Goal: Information Seeking & Learning: Learn about a topic

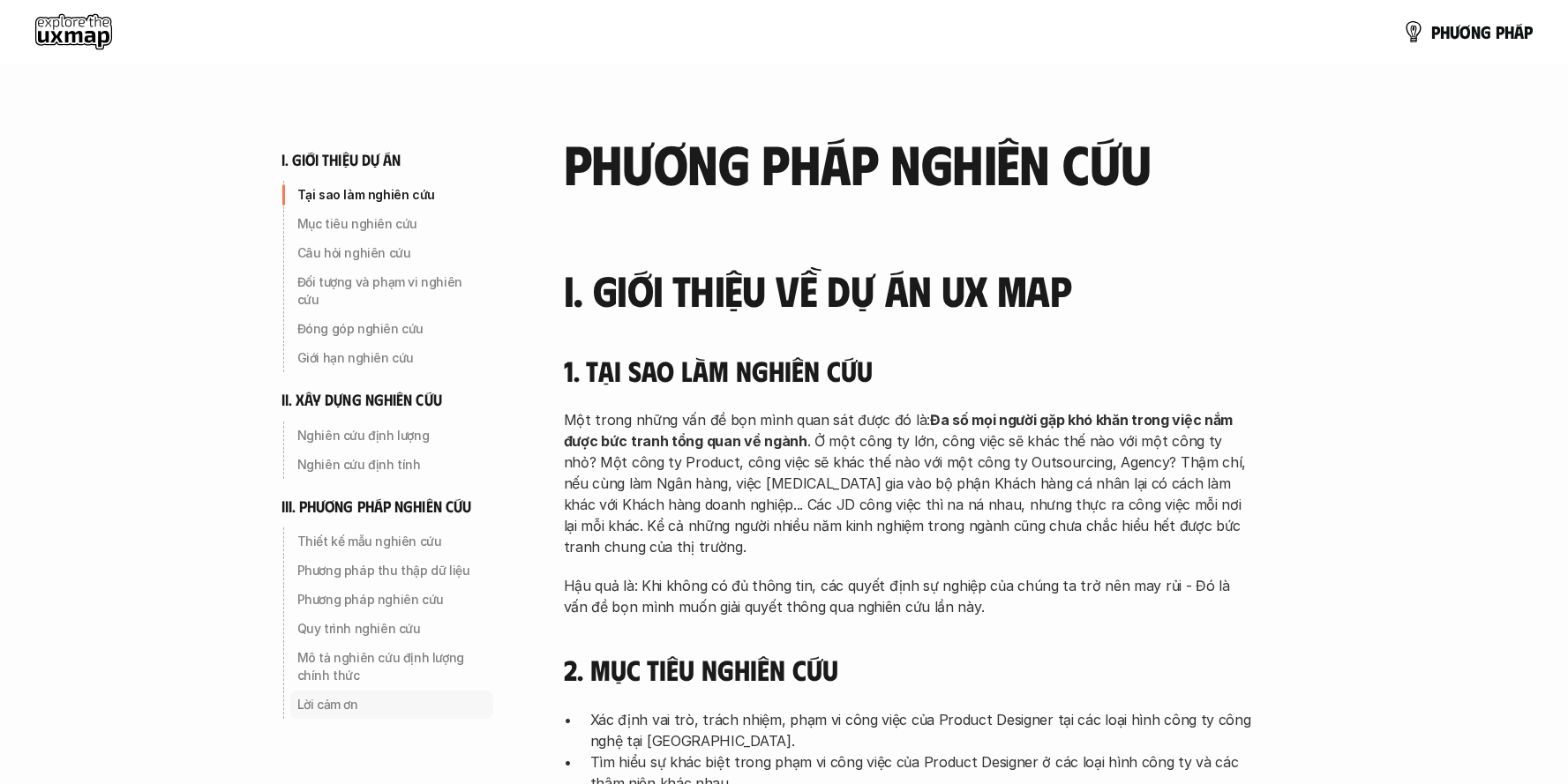
click at [327, 696] on p "Lời cảm ơn" at bounding box center [391, 704] width 189 height 17
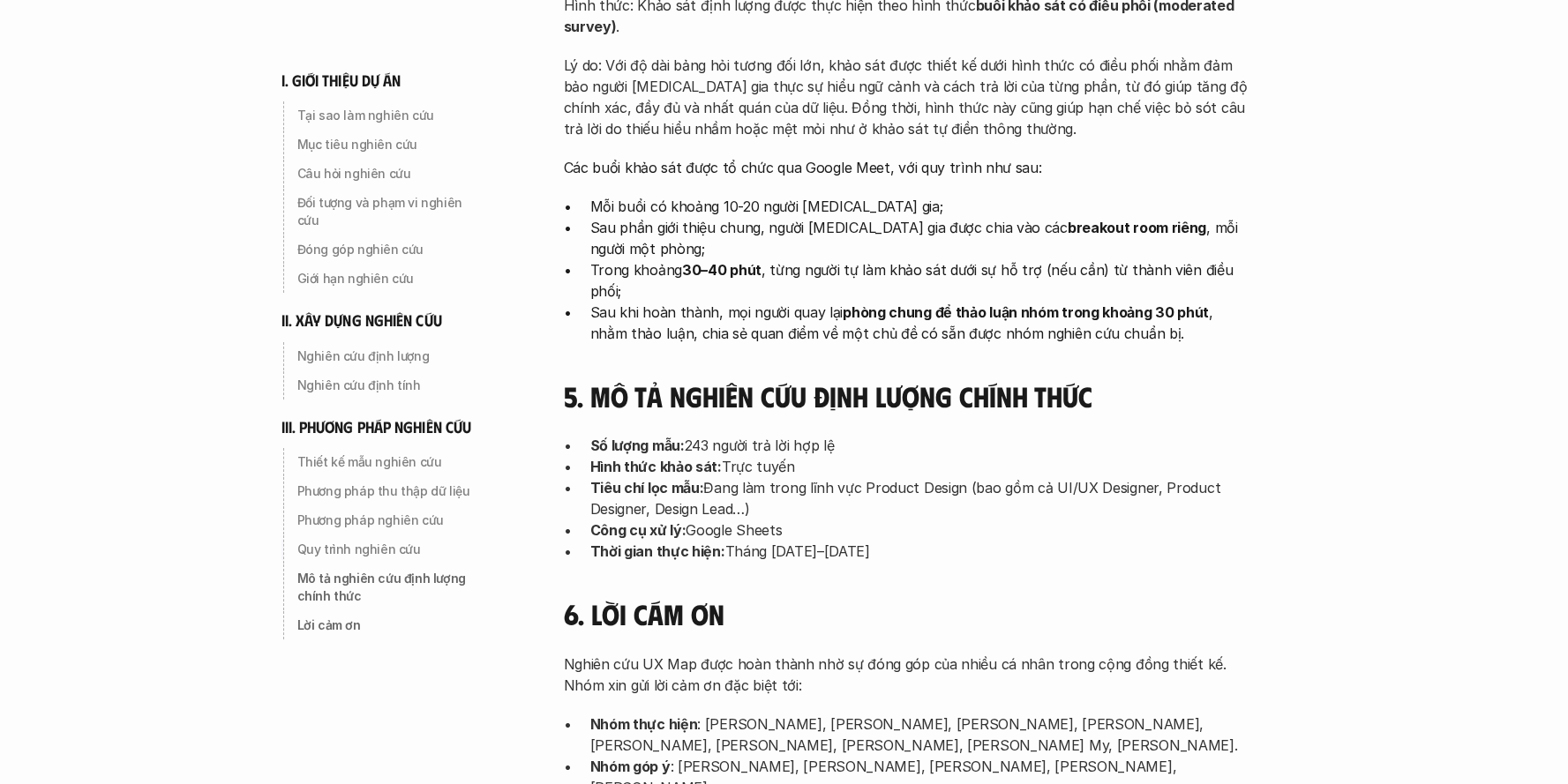
scroll to position [5639, 0]
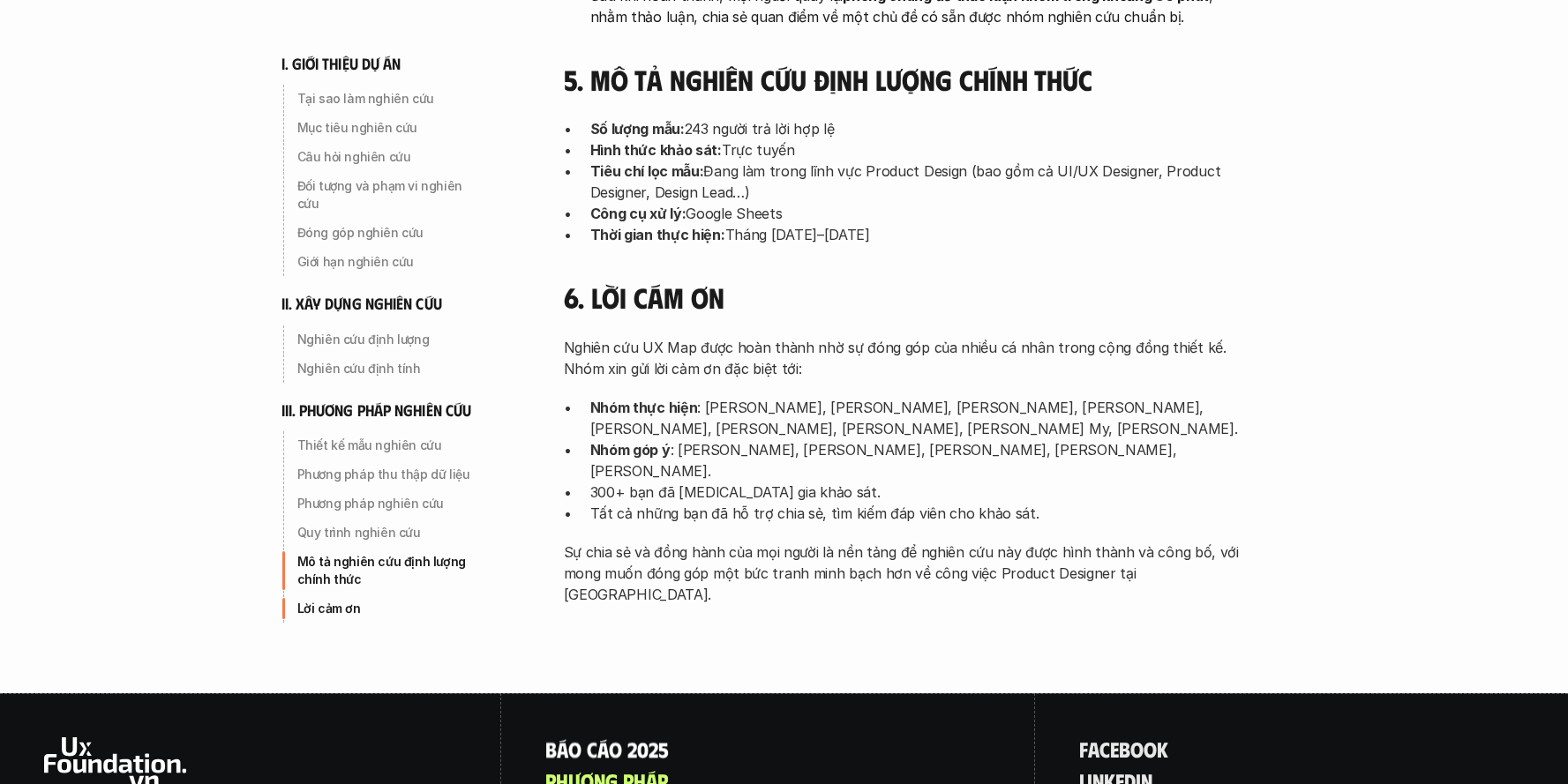
click at [607, 737] on p "B á o c á o 2 0 2 5" at bounding box center [606, 749] width 123 height 23
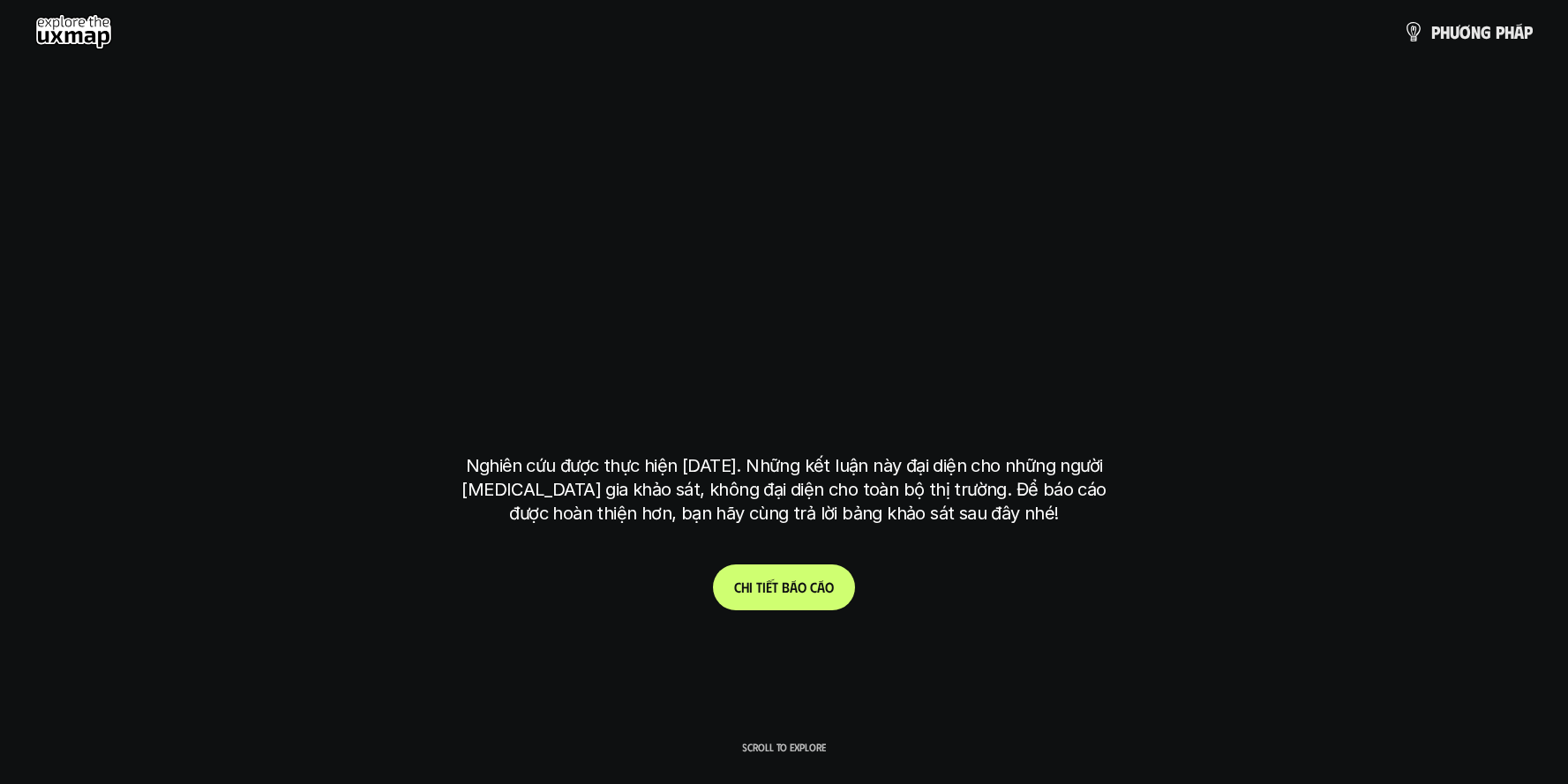
click at [773, 589] on p "C h i t i ế t b á o c á o" at bounding box center [783, 586] width 100 height 16
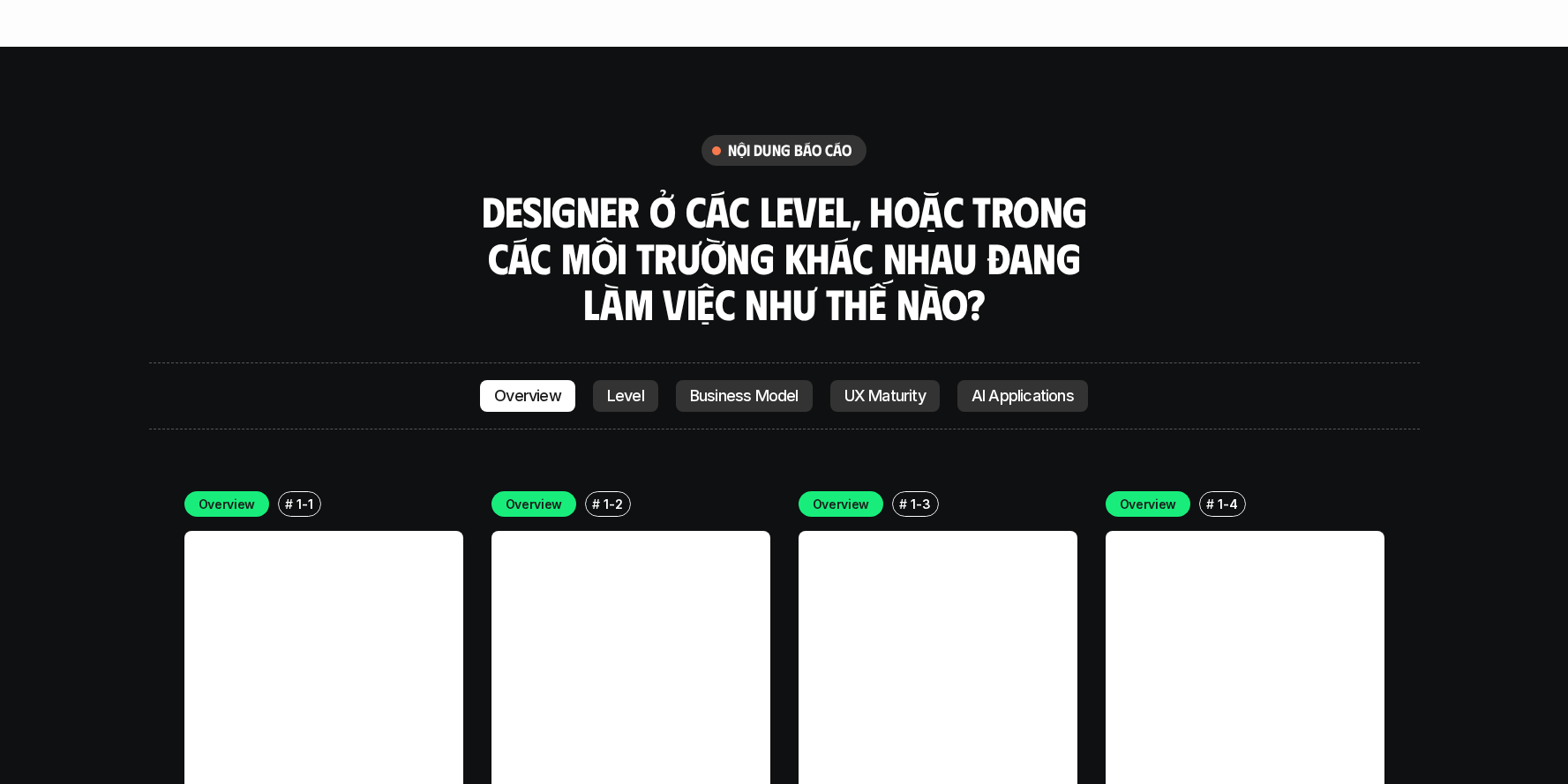
scroll to position [4911, 0]
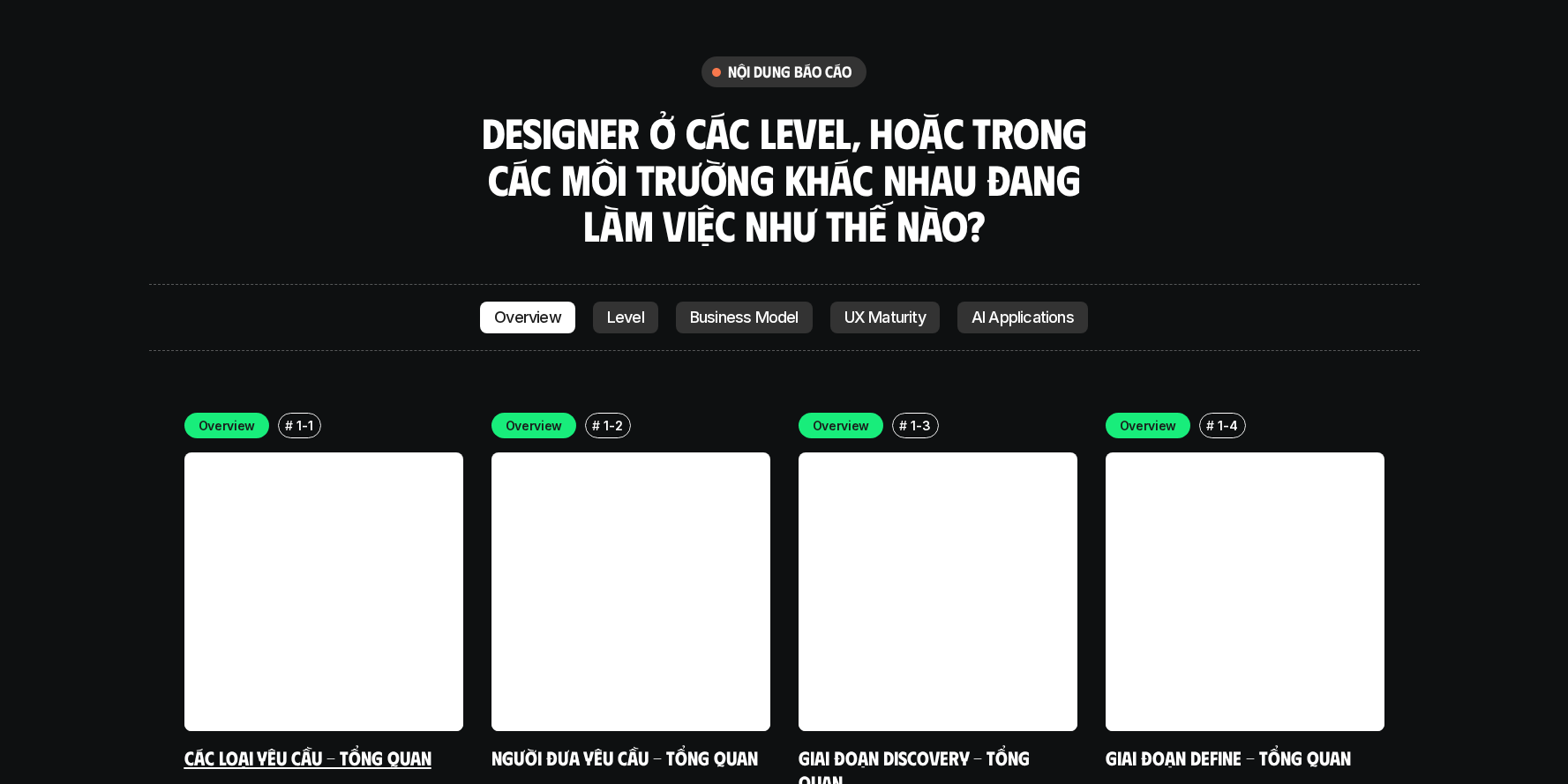
click at [335, 475] on link at bounding box center [323, 591] width 278 height 278
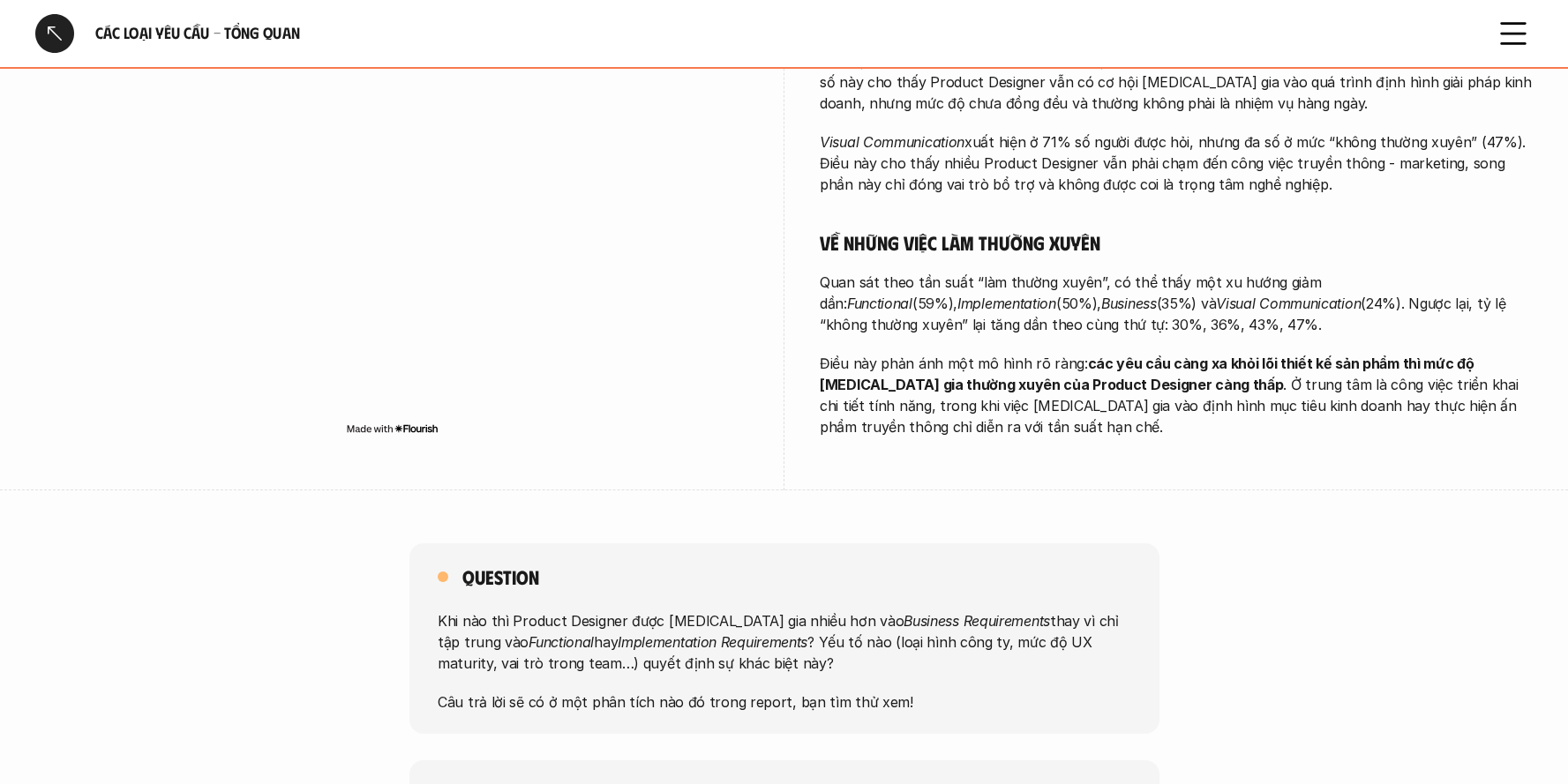
scroll to position [576, 0]
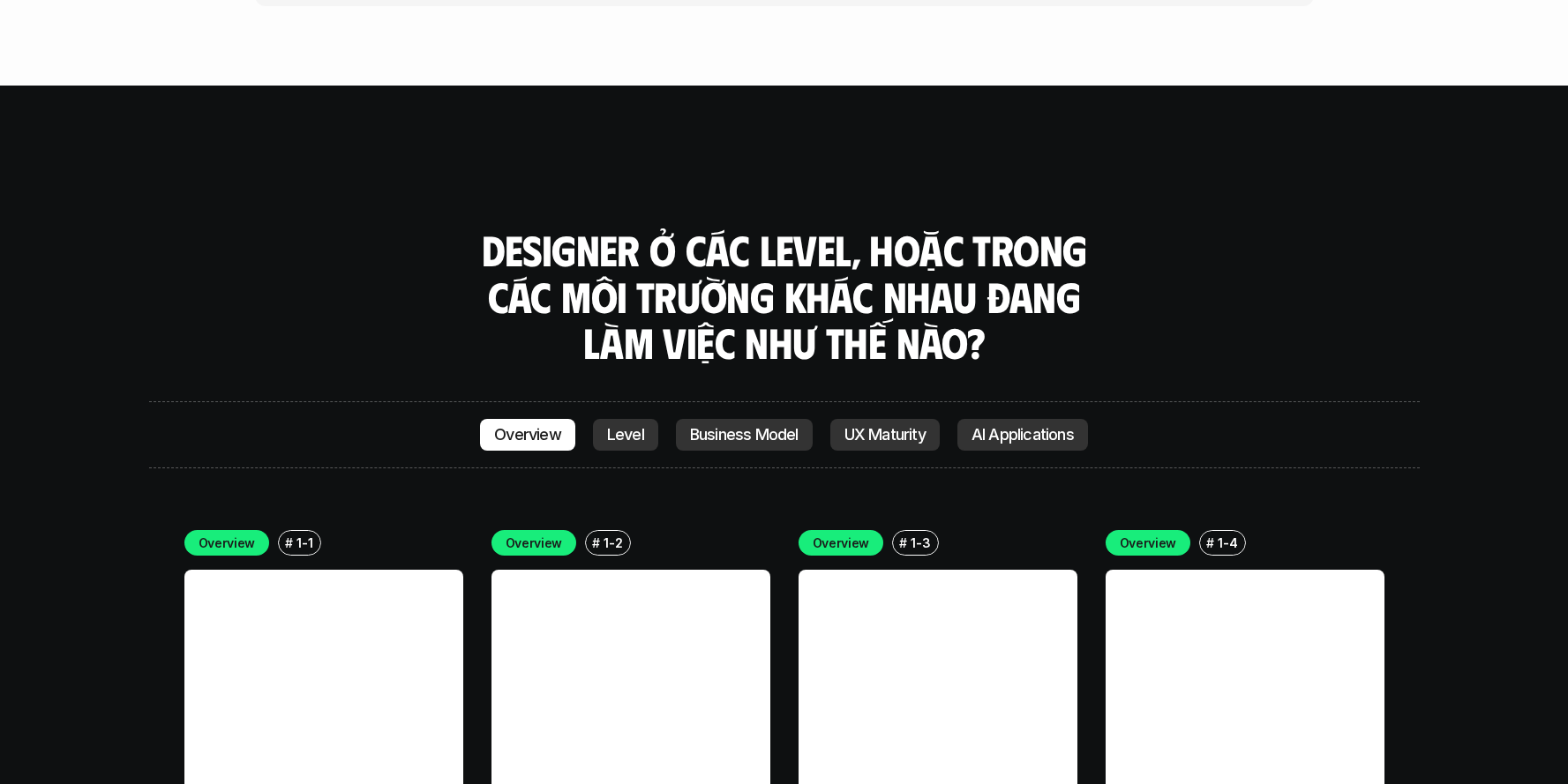
scroll to position [4908, 0]
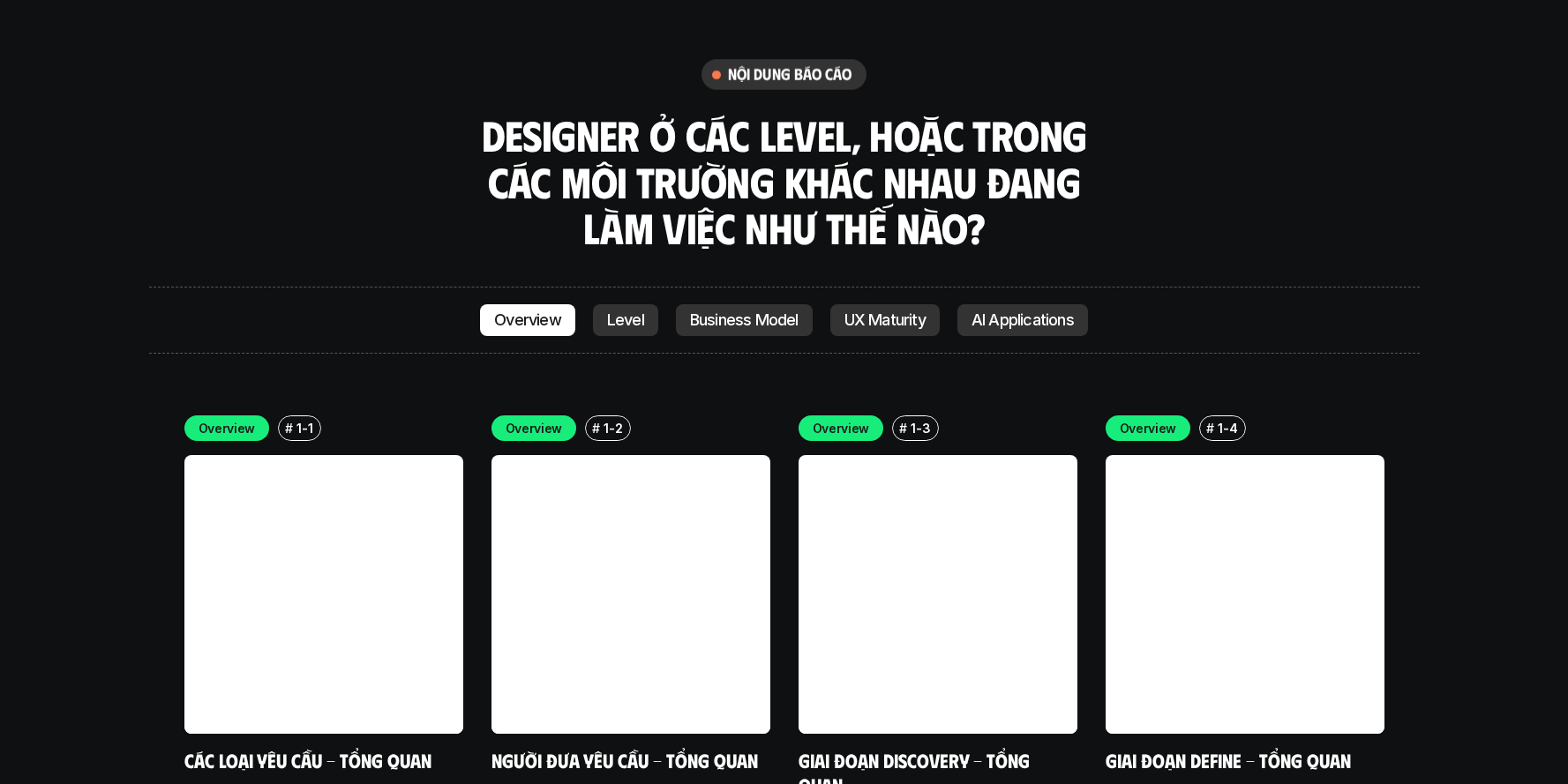
click at [613, 311] on p "Level" at bounding box center [626, 320] width 37 height 17
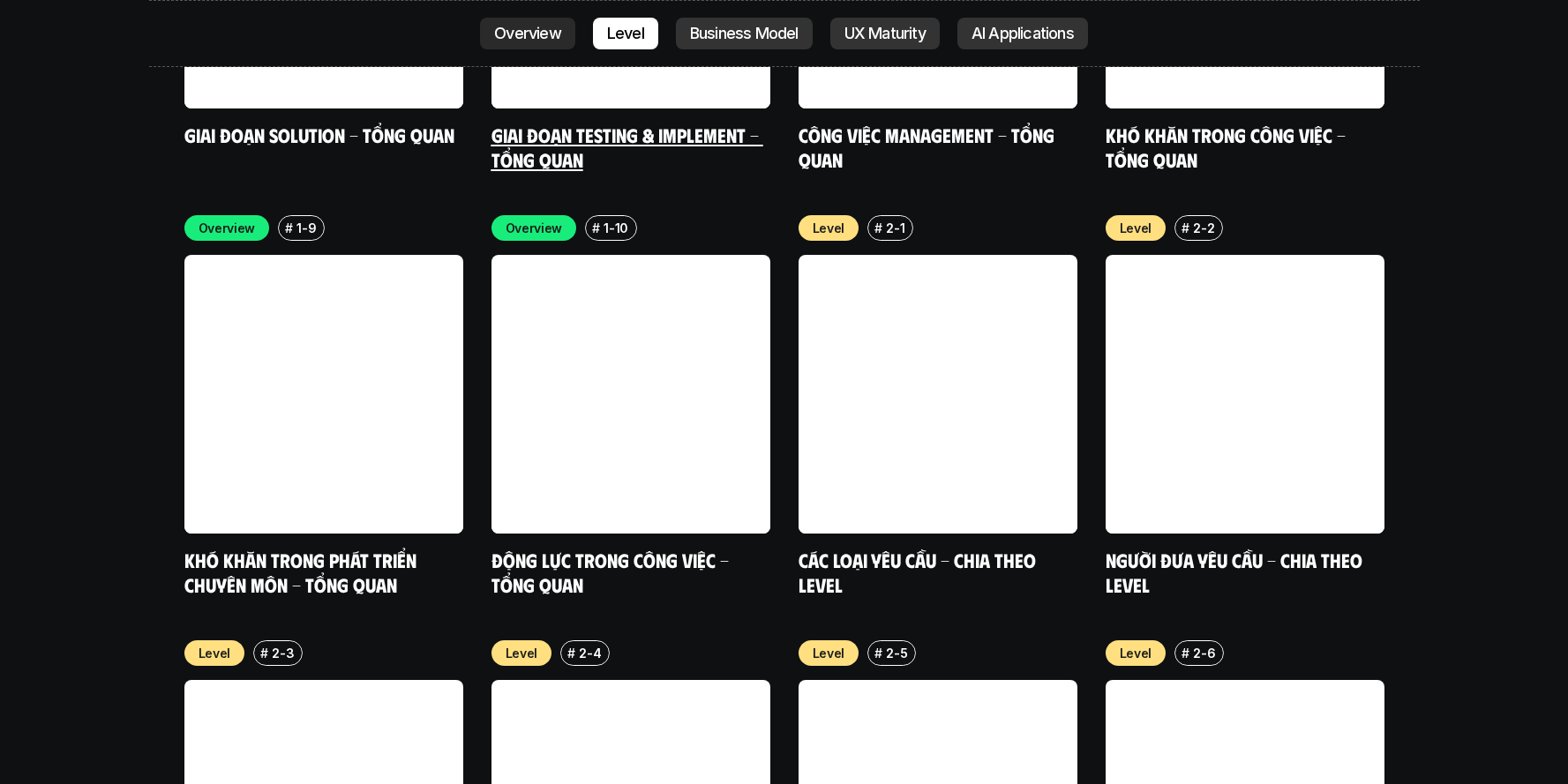
scroll to position [5989, 0]
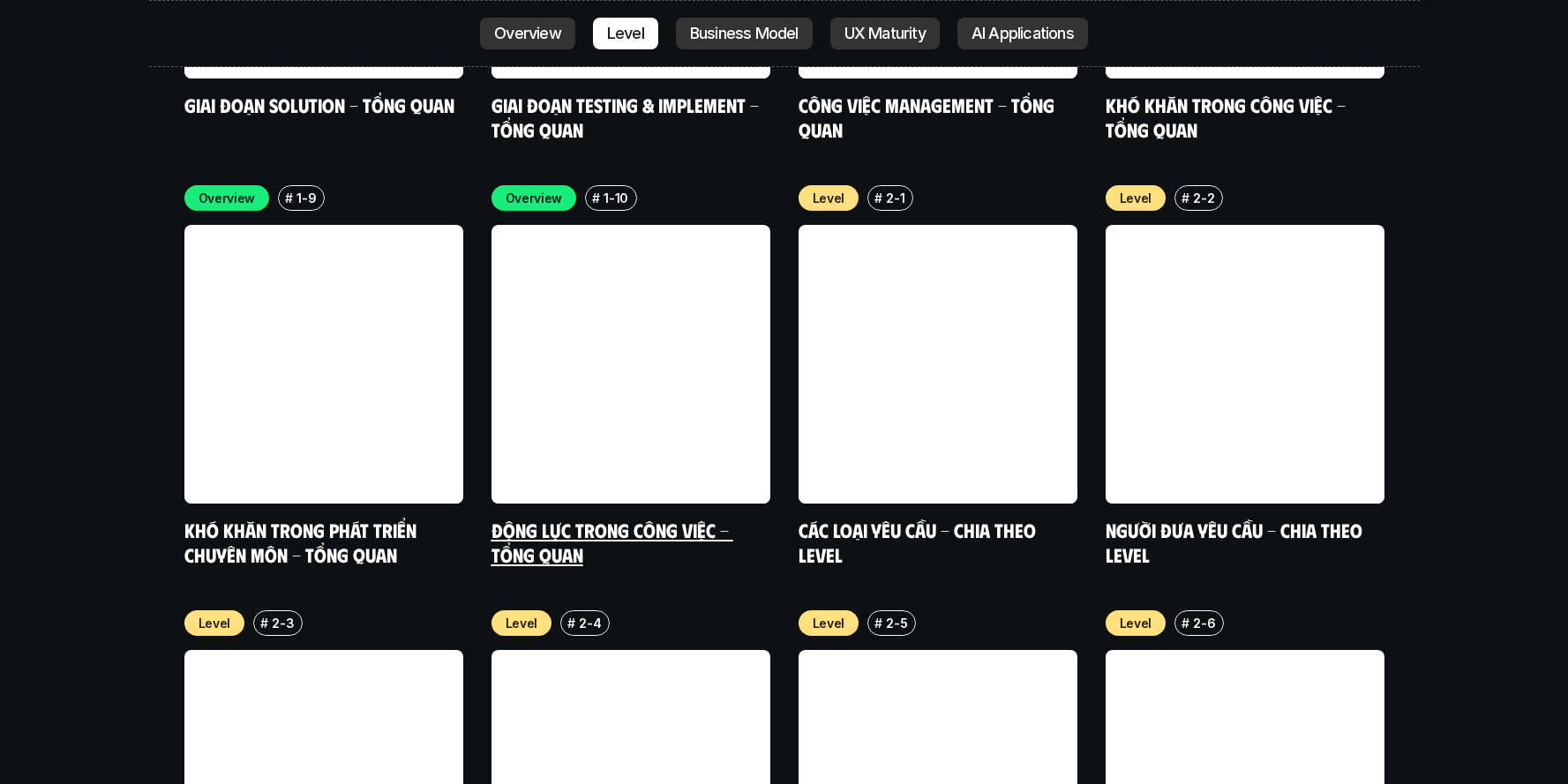
click at [557, 225] on link at bounding box center [630, 364] width 278 height 278
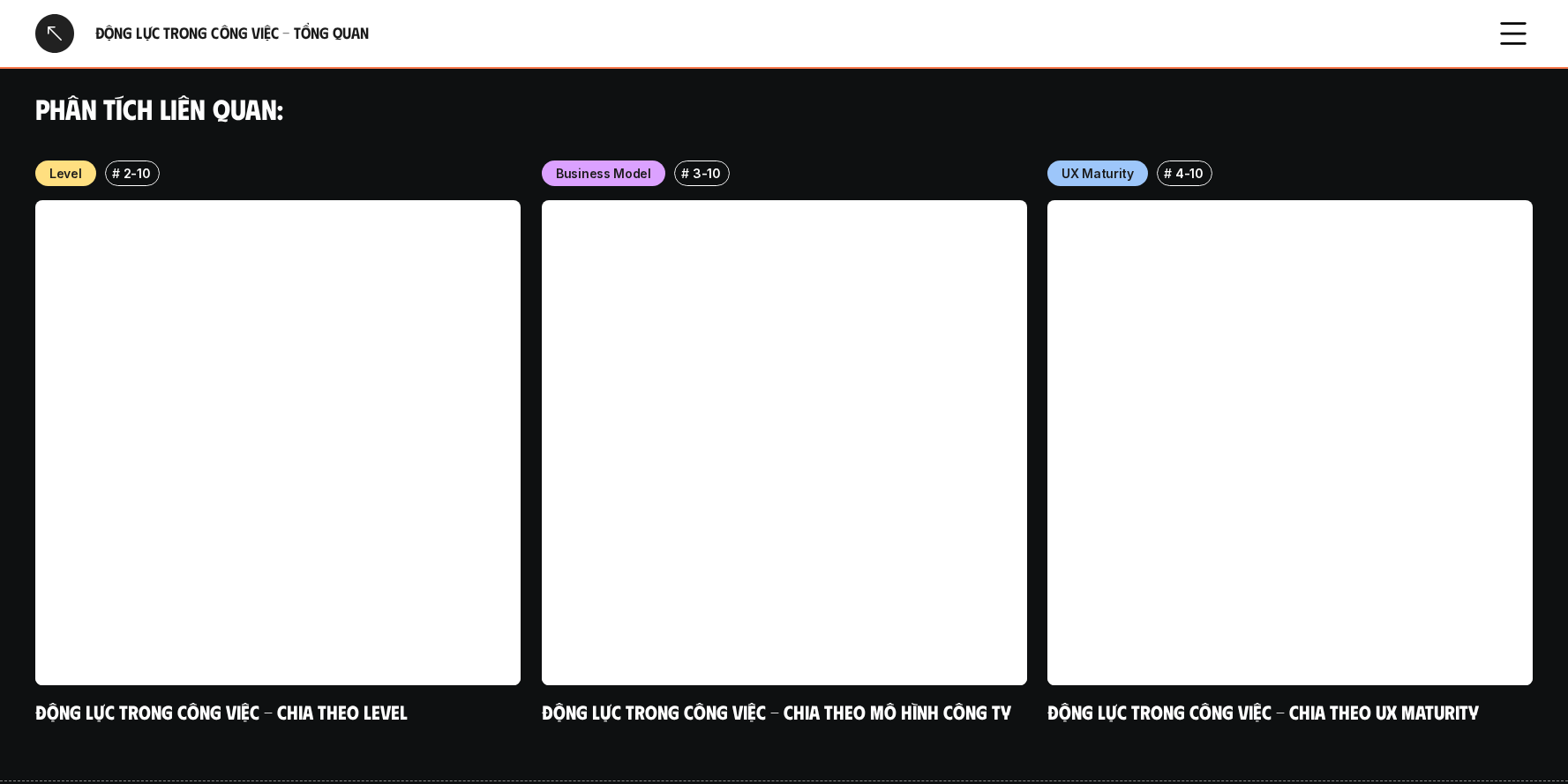
scroll to position [1815, 0]
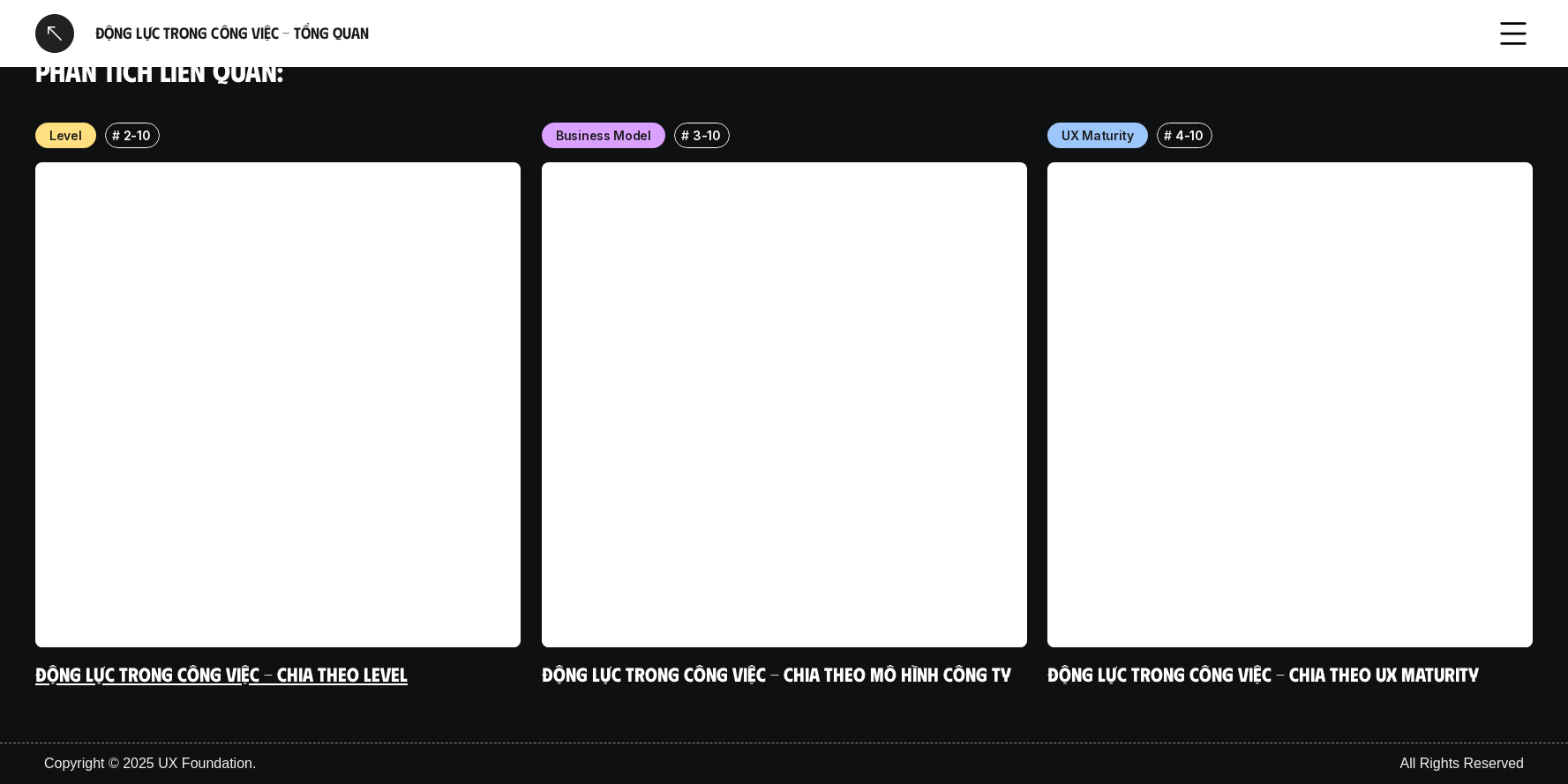
click at [371, 327] on link at bounding box center [278, 405] width 485 height 485
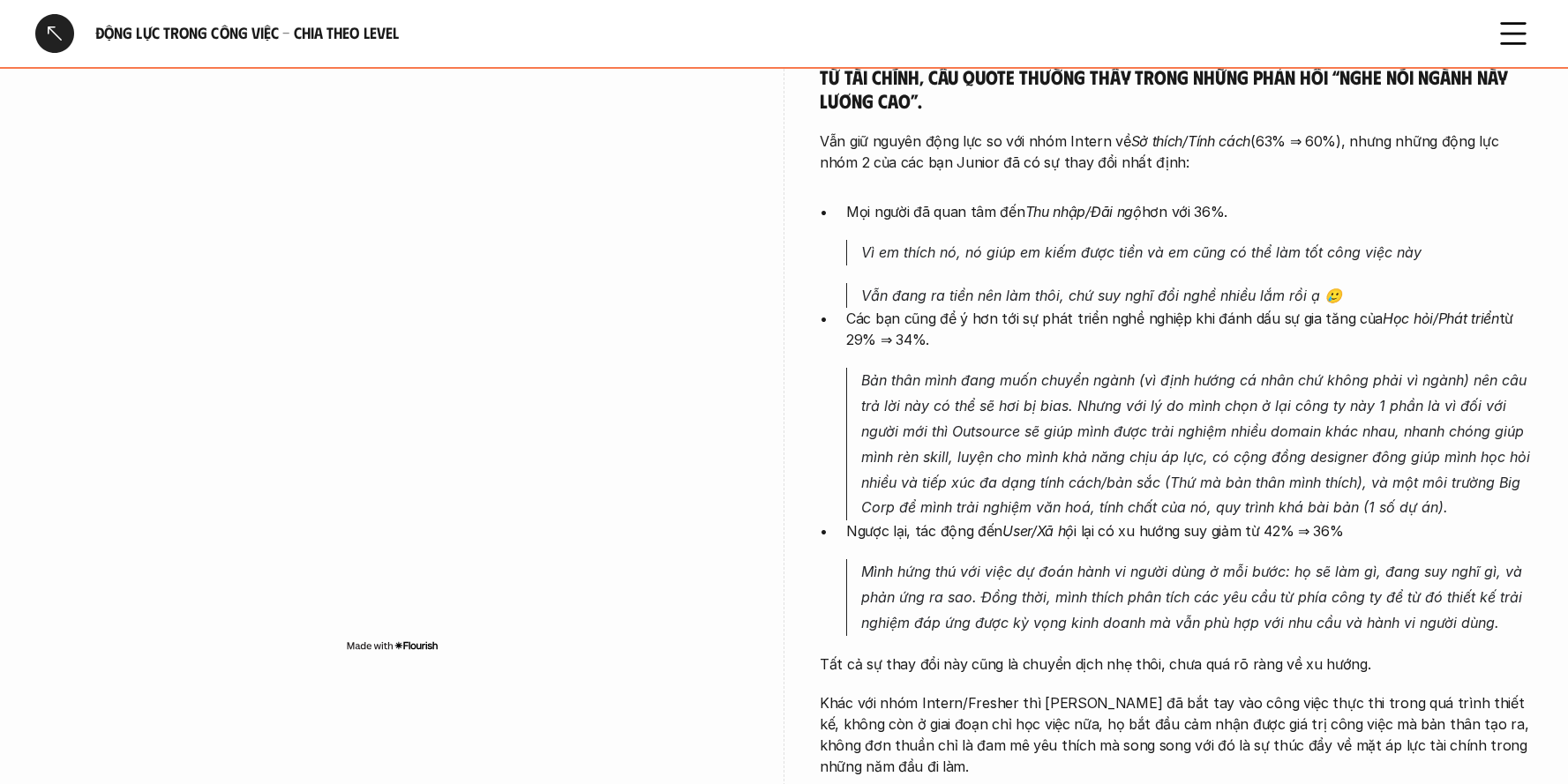
scroll to position [1539, 0]
